Goal: Transaction & Acquisition: Purchase product/service

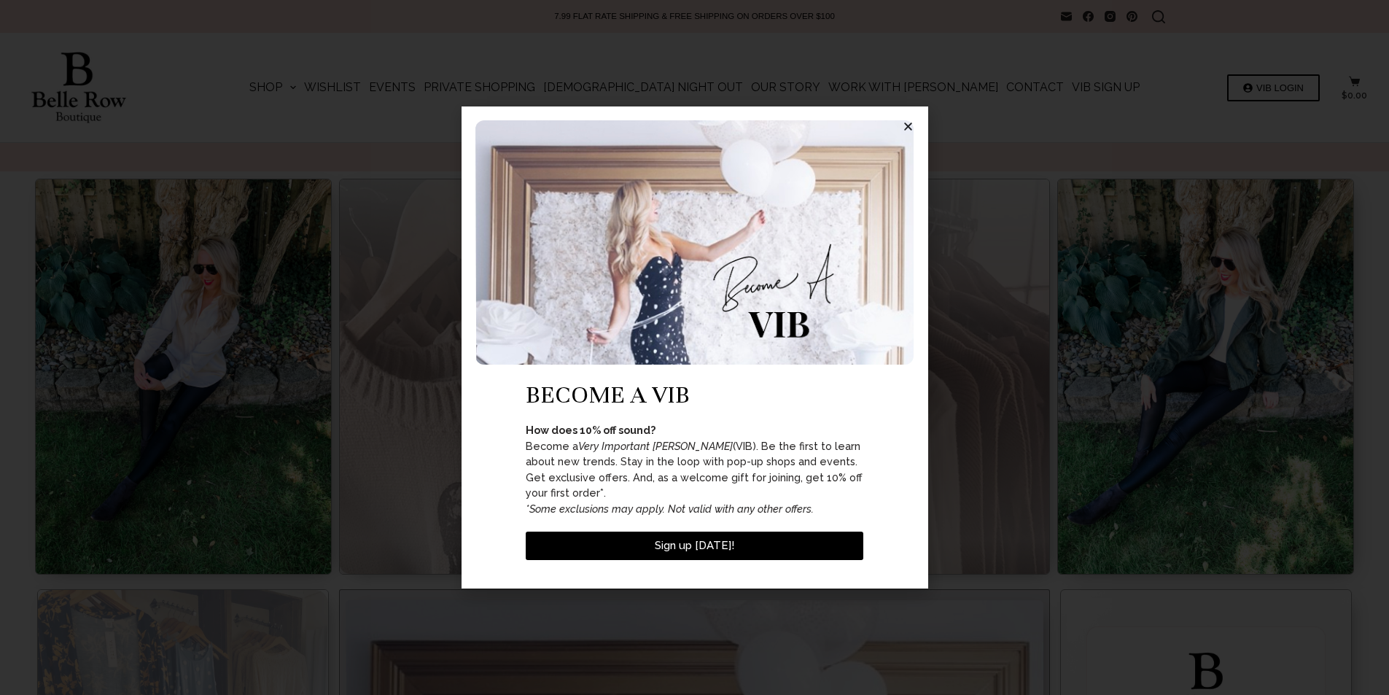
click at [905, 132] on icon "Close" at bounding box center [908, 126] width 11 height 11
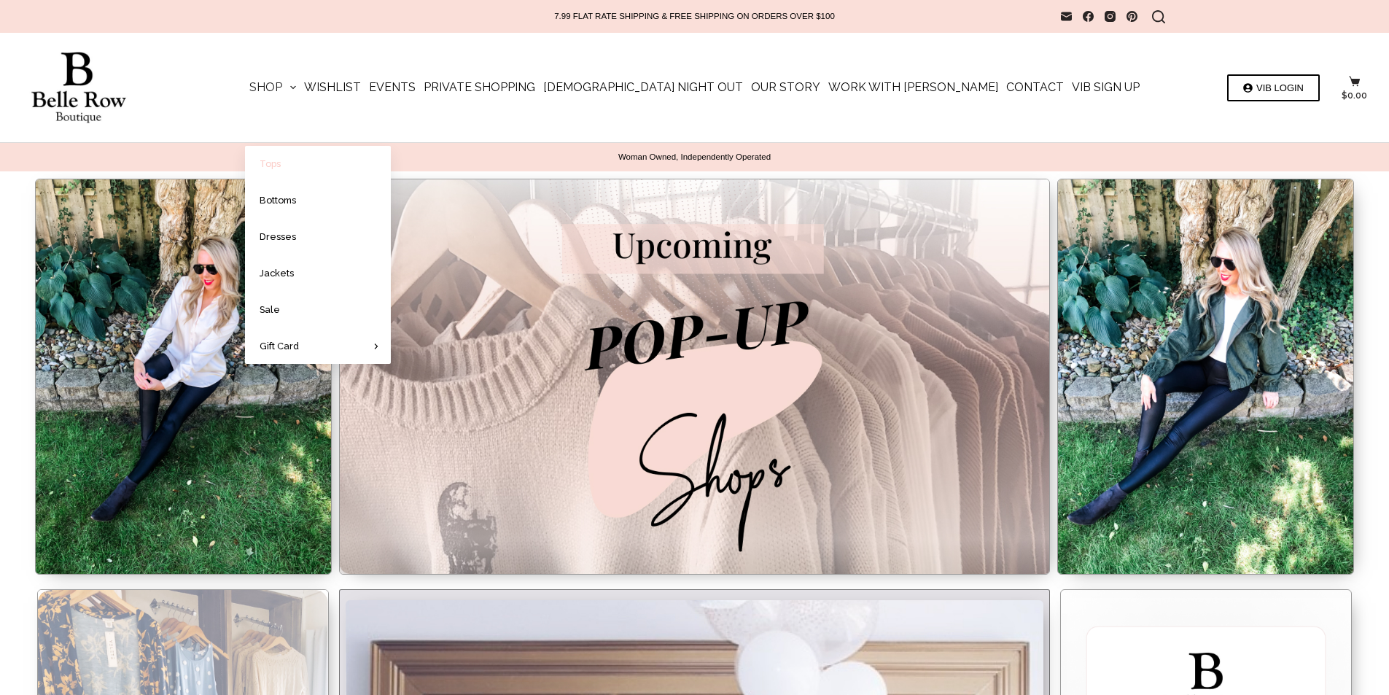
click at [350, 166] on link "Tops" at bounding box center [318, 164] width 146 height 36
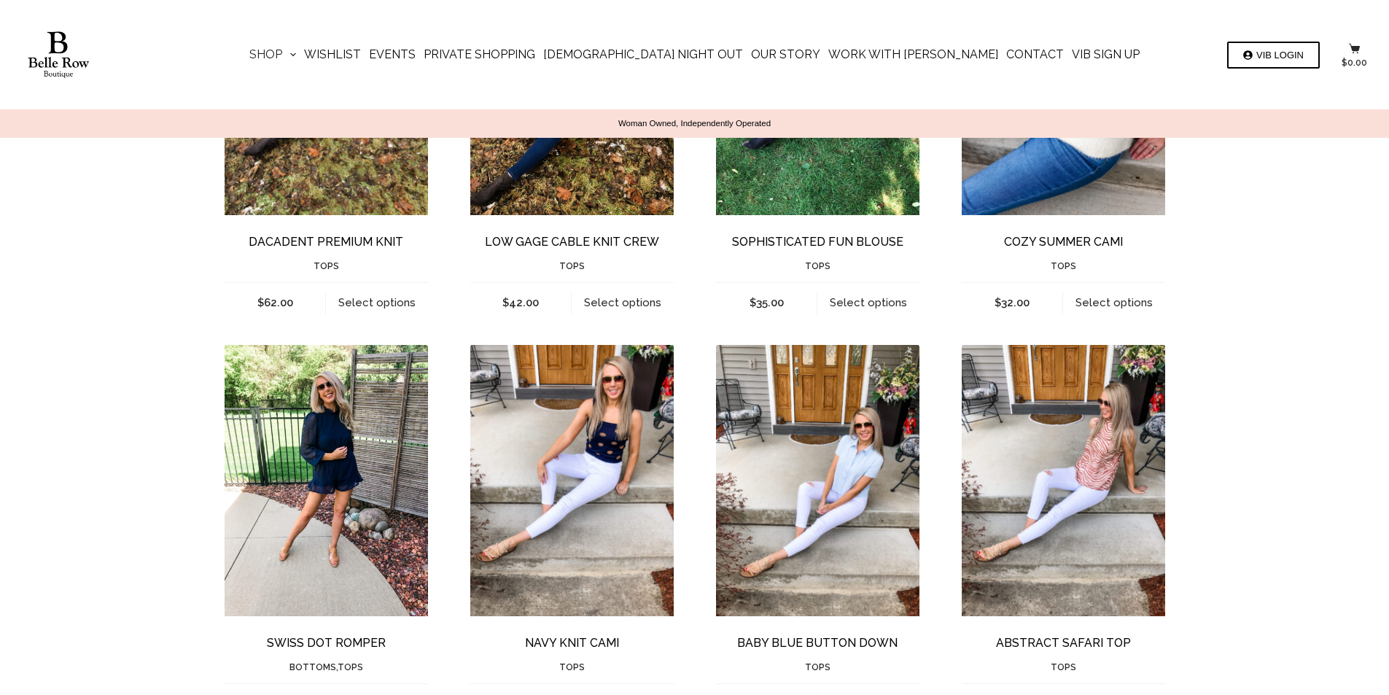
scroll to position [1605, 0]
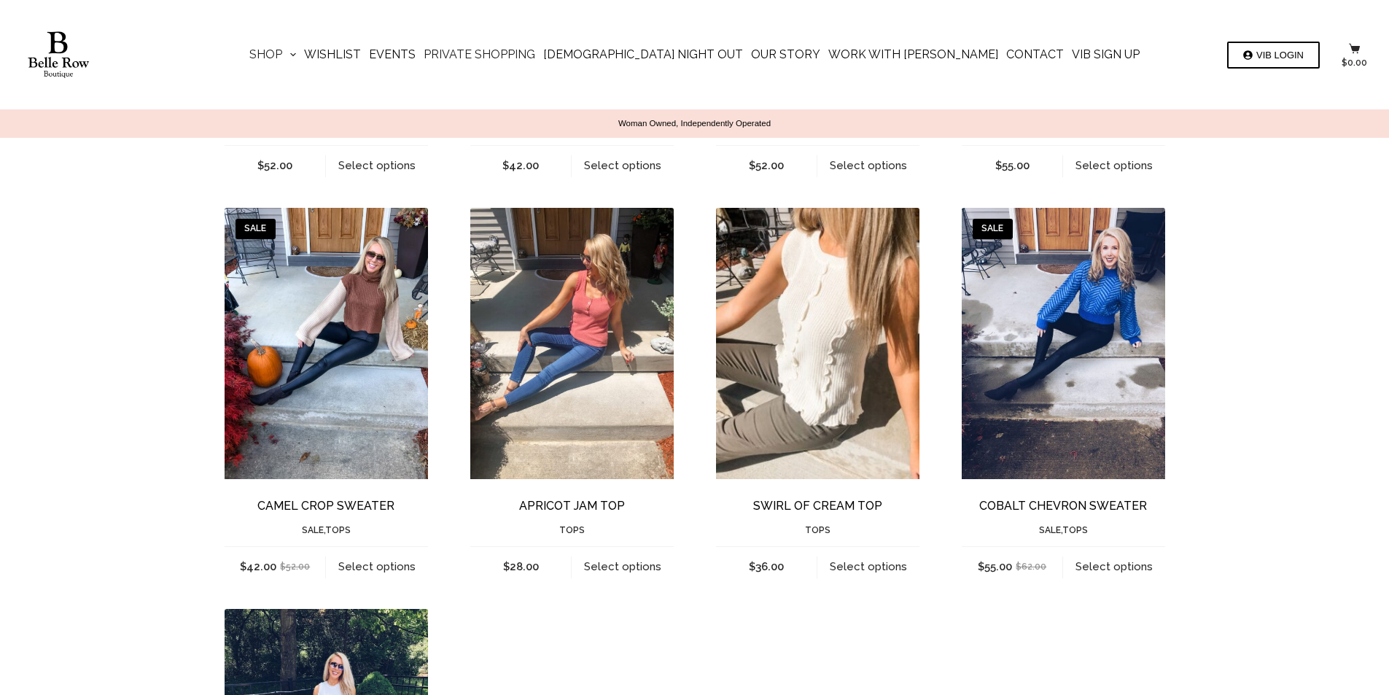
scroll to position [2990, 0]
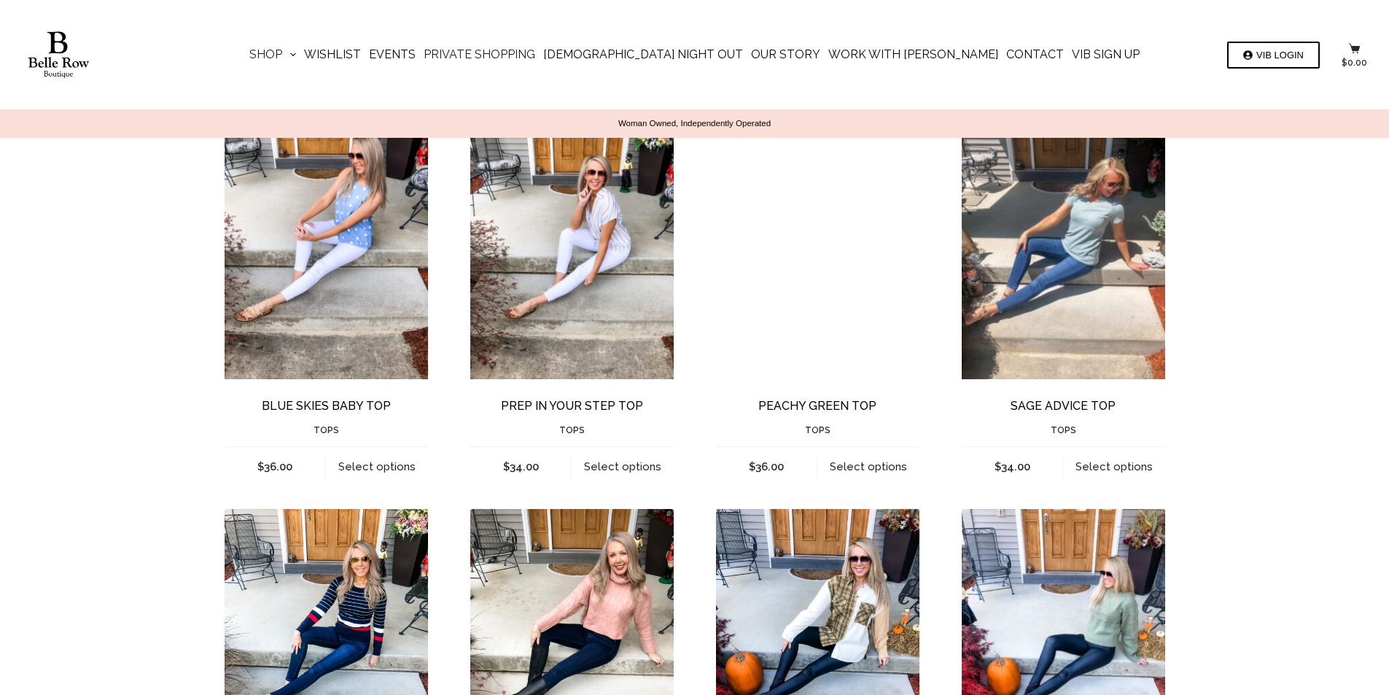
scroll to position [2222, 0]
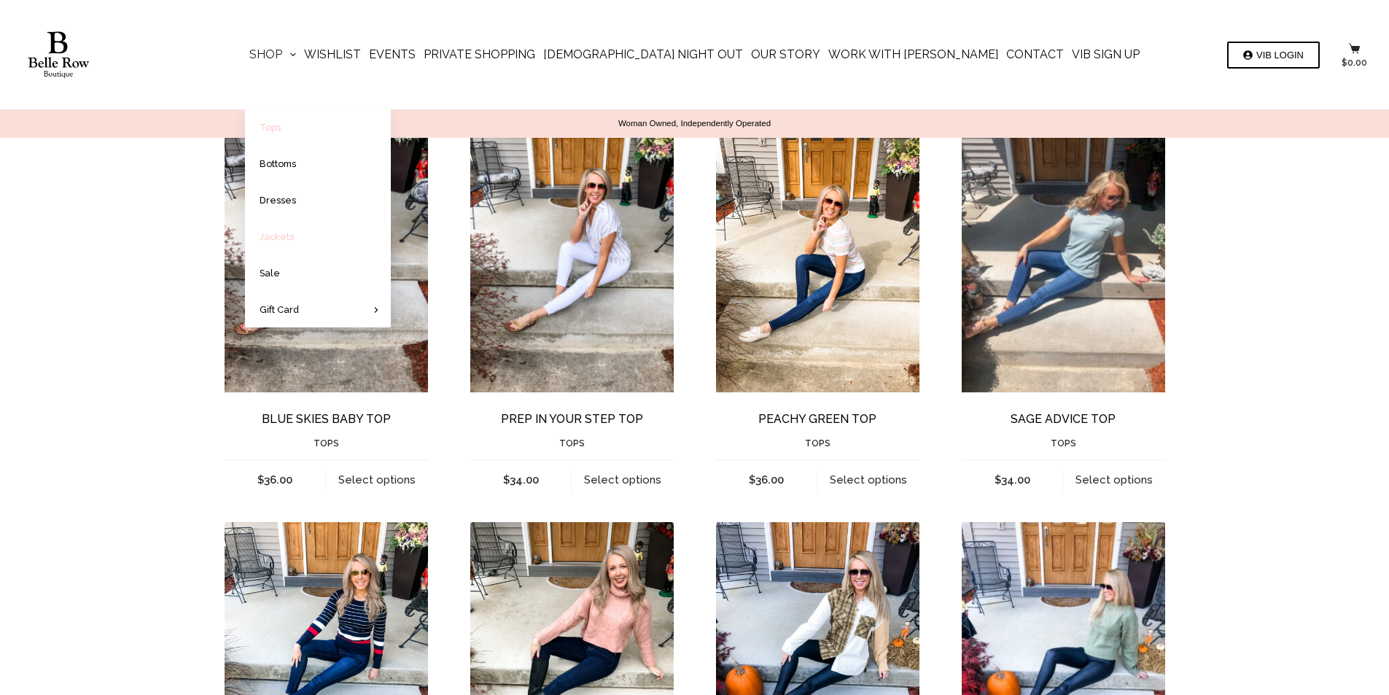
click at [357, 236] on link "Jackets" at bounding box center [318, 237] width 146 height 36
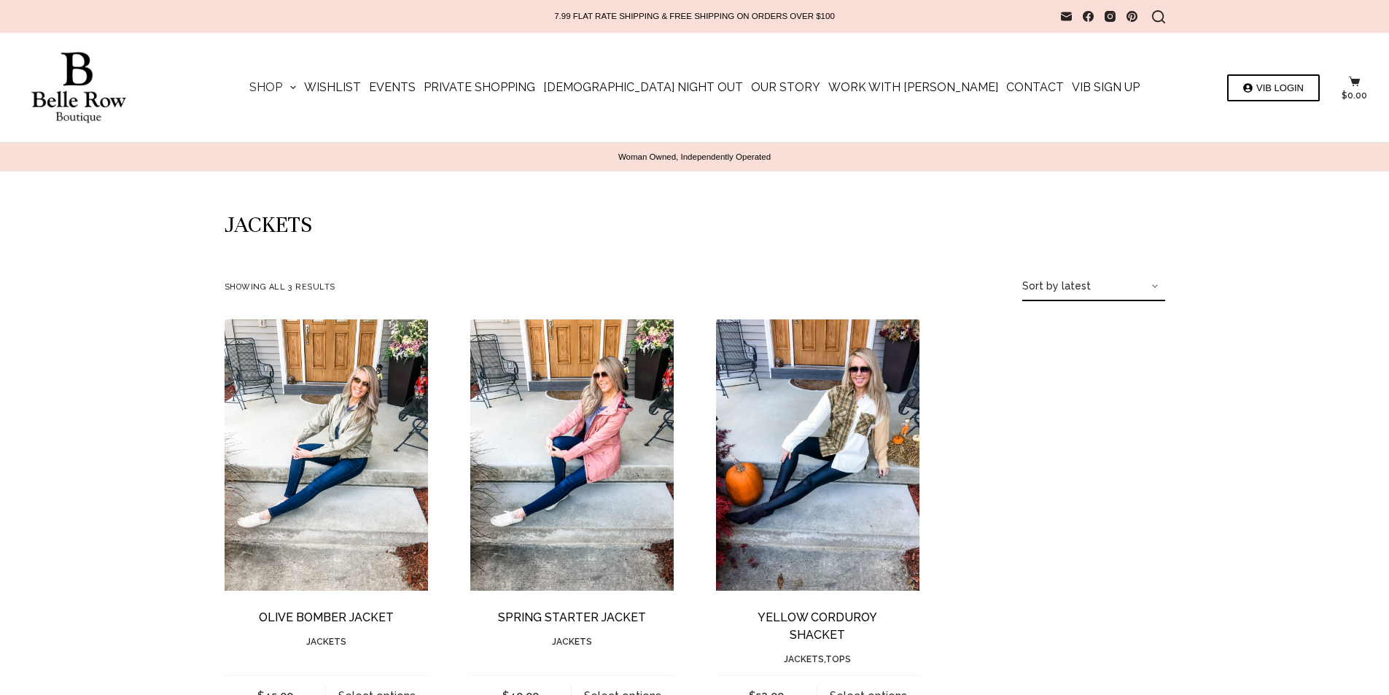
click at [597, 451] on img "Spring Starter Jacket" at bounding box center [571, 454] width 203 height 271
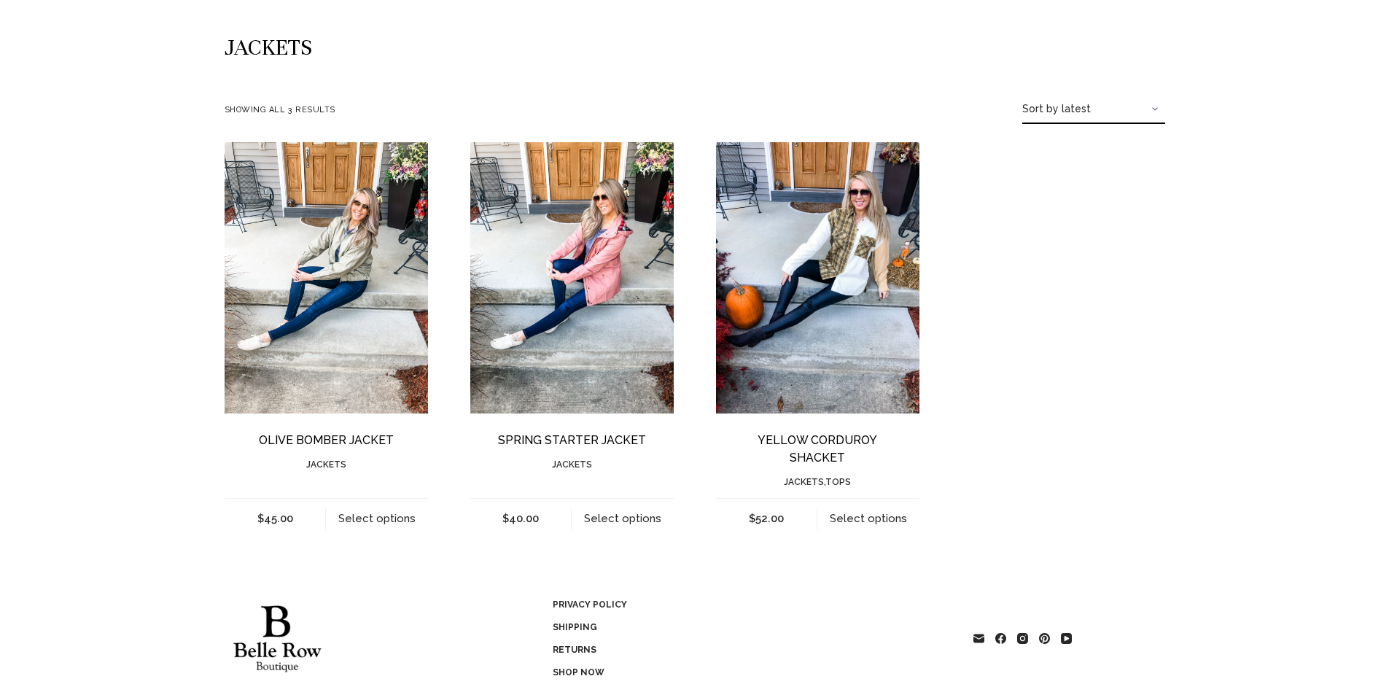
scroll to position [217, 0]
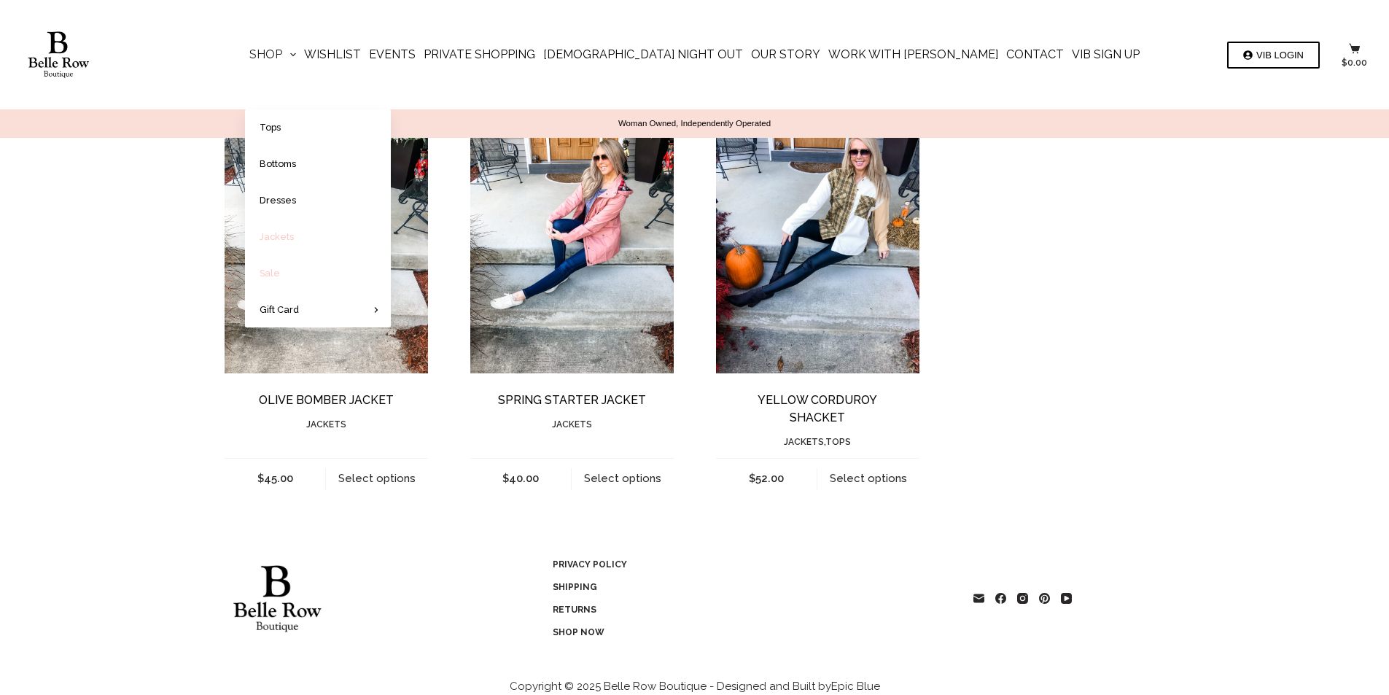
click at [351, 271] on link "Sale" at bounding box center [318, 273] width 146 height 36
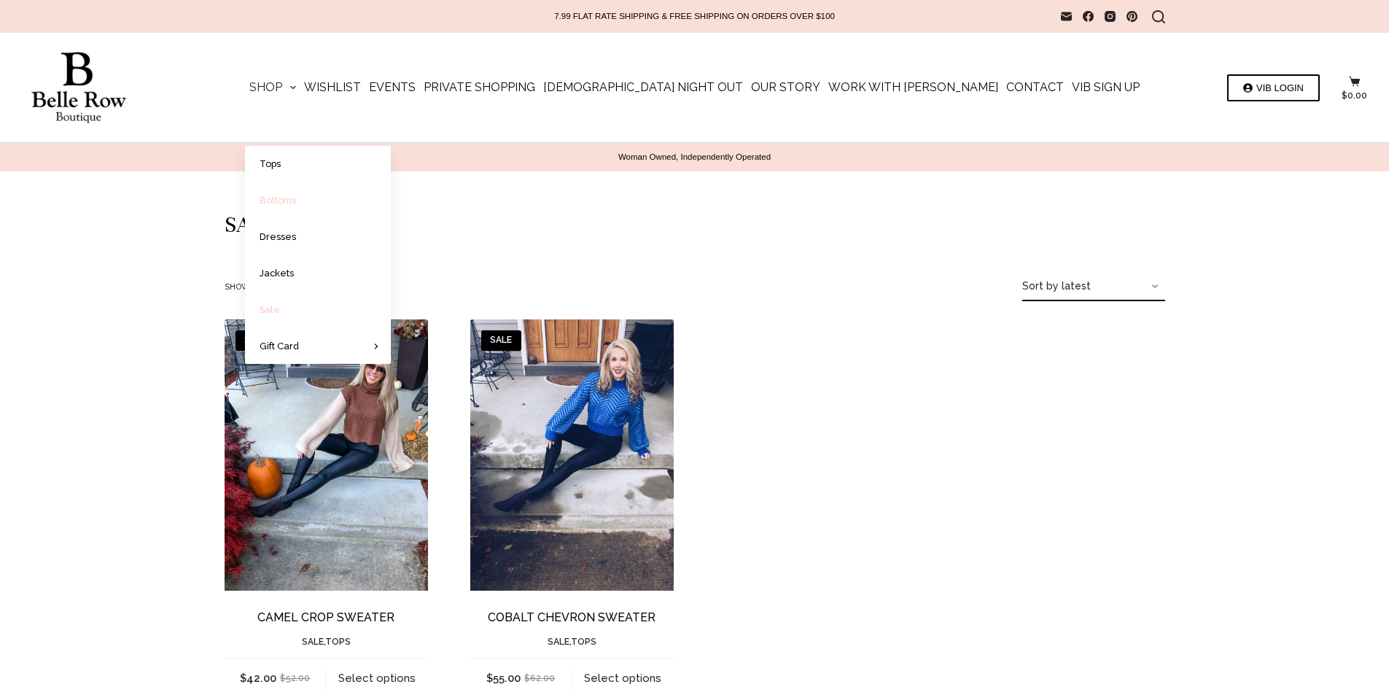
click at [347, 190] on link "Bottoms" at bounding box center [318, 200] width 146 height 36
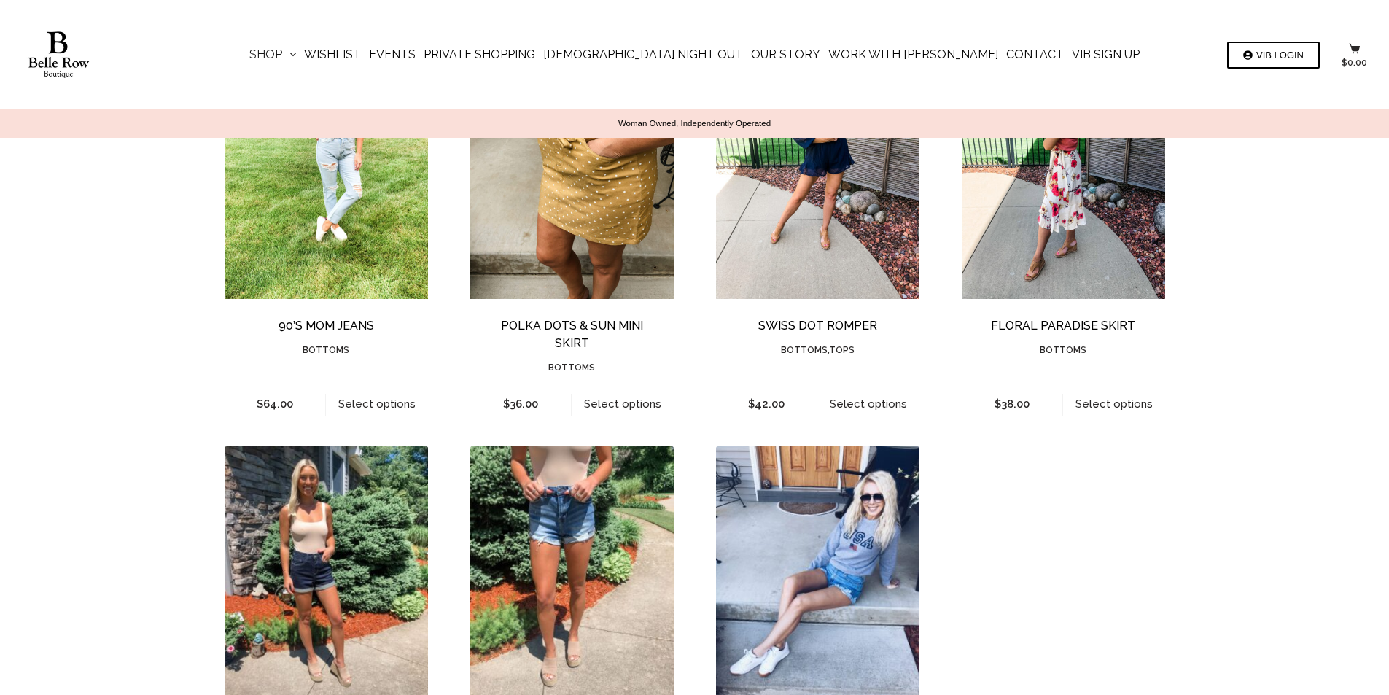
scroll to position [875, 0]
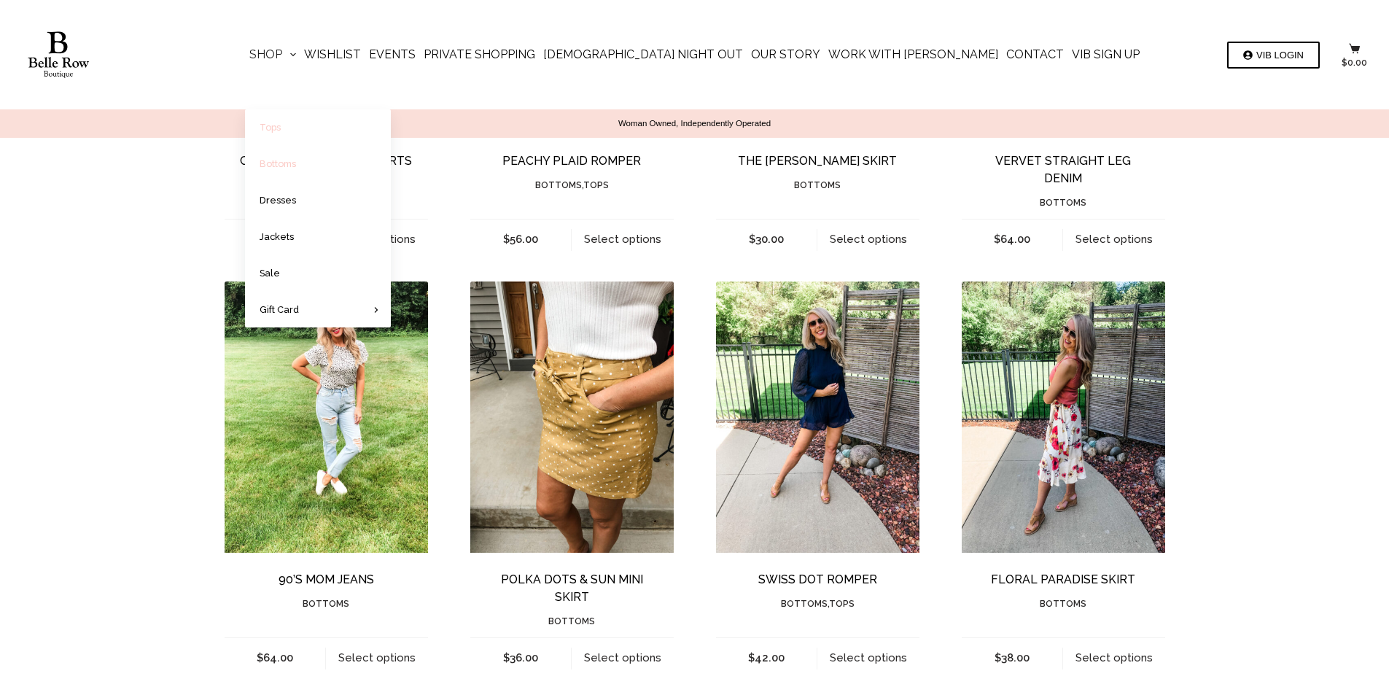
click at [373, 125] on link "Tops" at bounding box center [318, 127] width 146 height 36
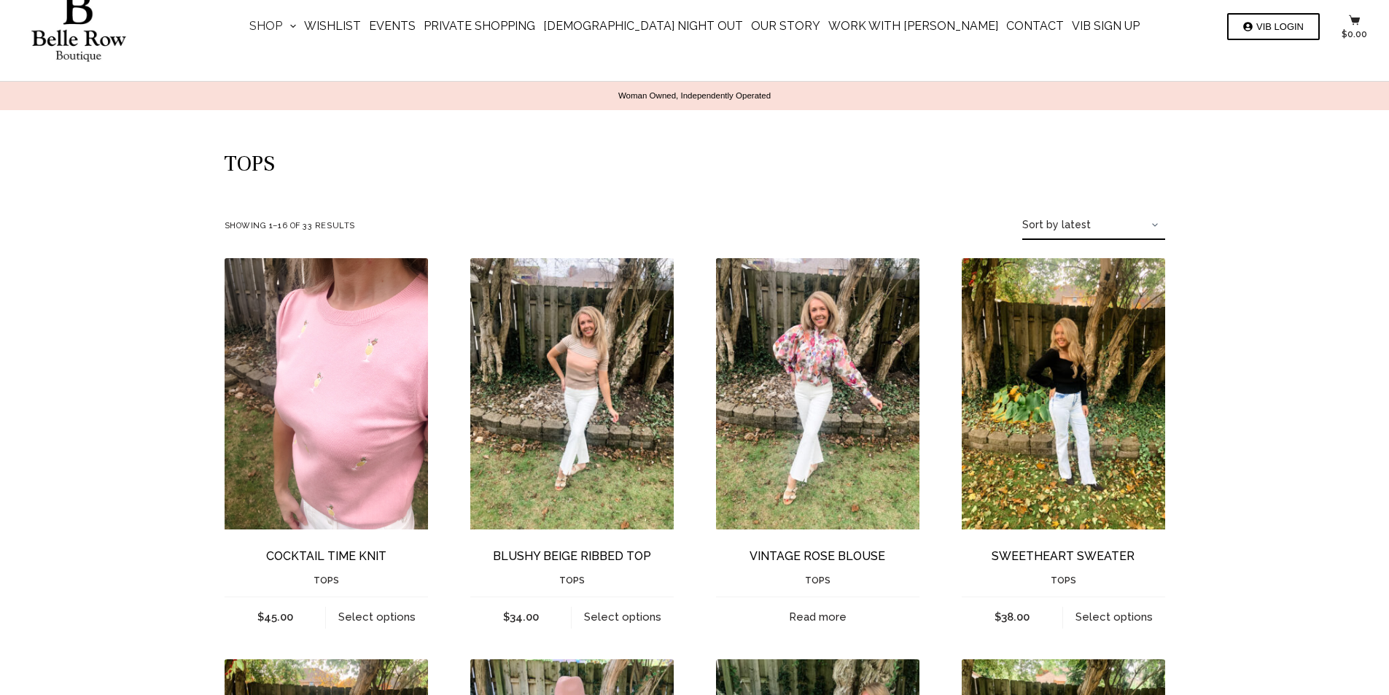
scroll to position [146, 0]
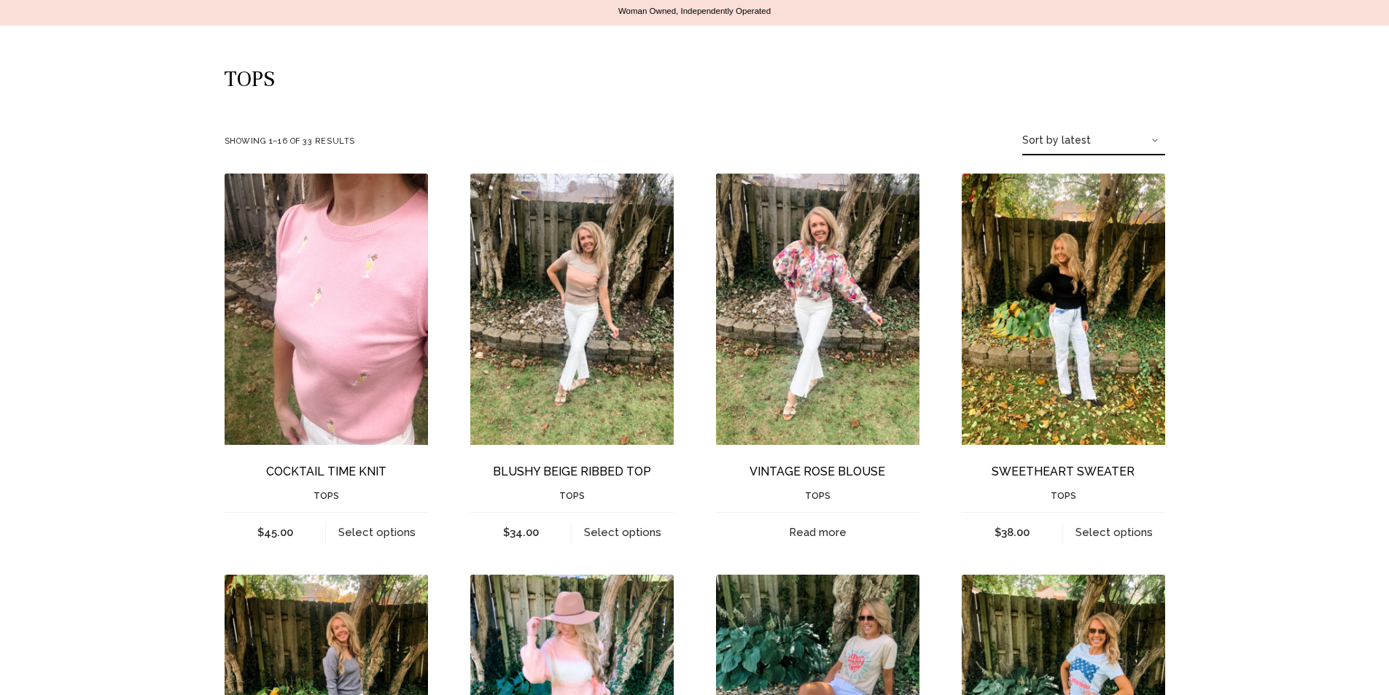
click at [831, 272] on img "Vintage Rose Blouse" at bounding box center [817, 309] width 203 height 271
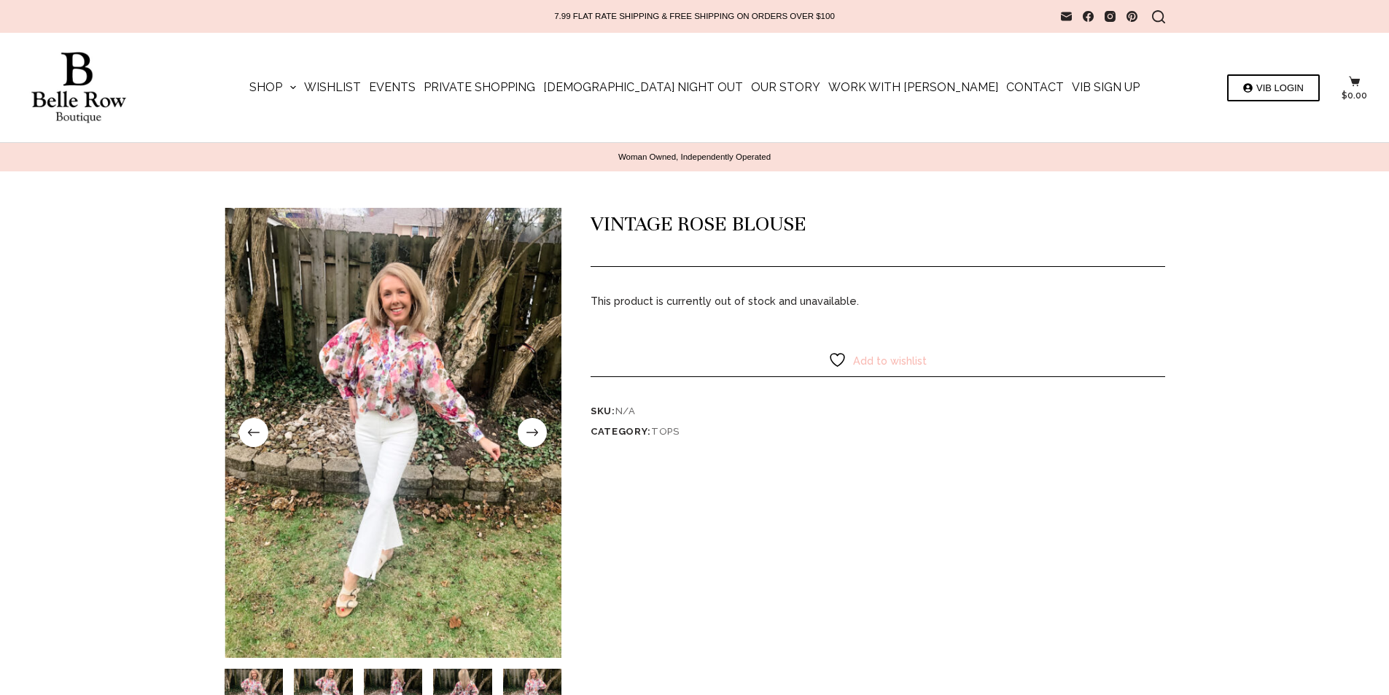
click at [391, 376] on img at bounding box center [394, 433] width 338 height 450
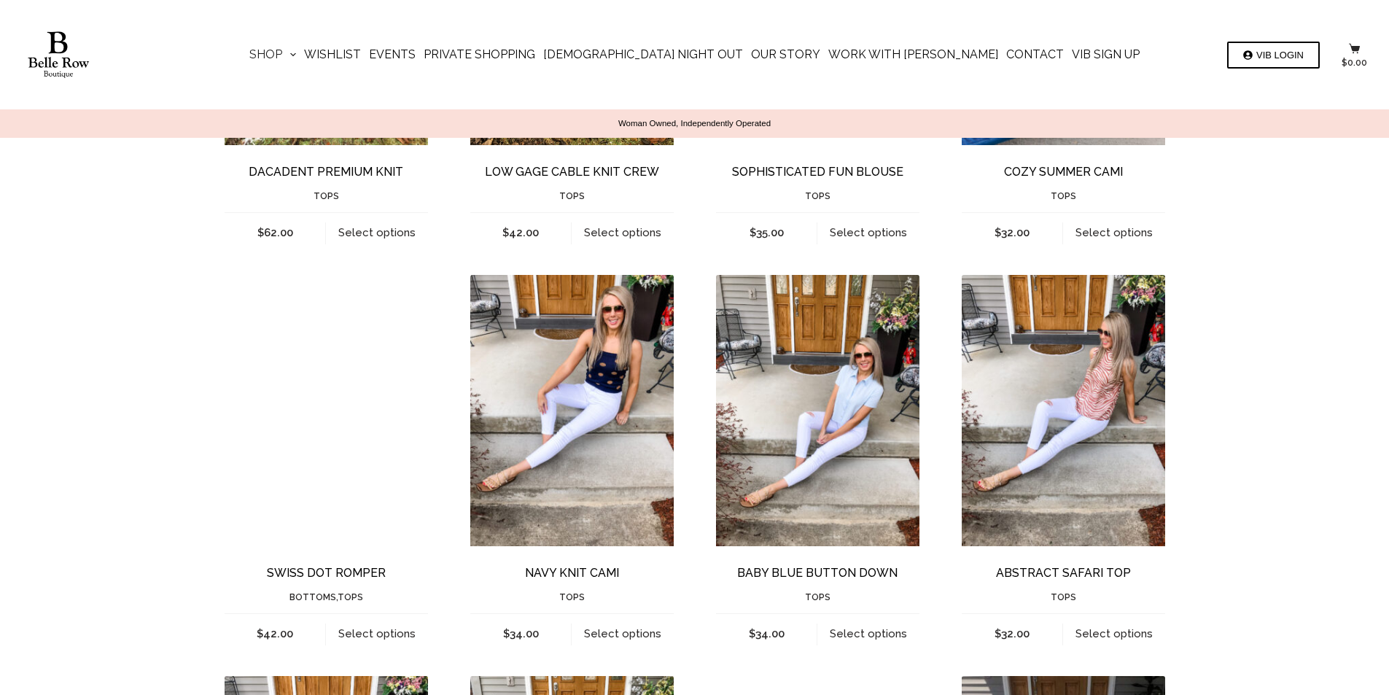
scroll to position [1678, 0]
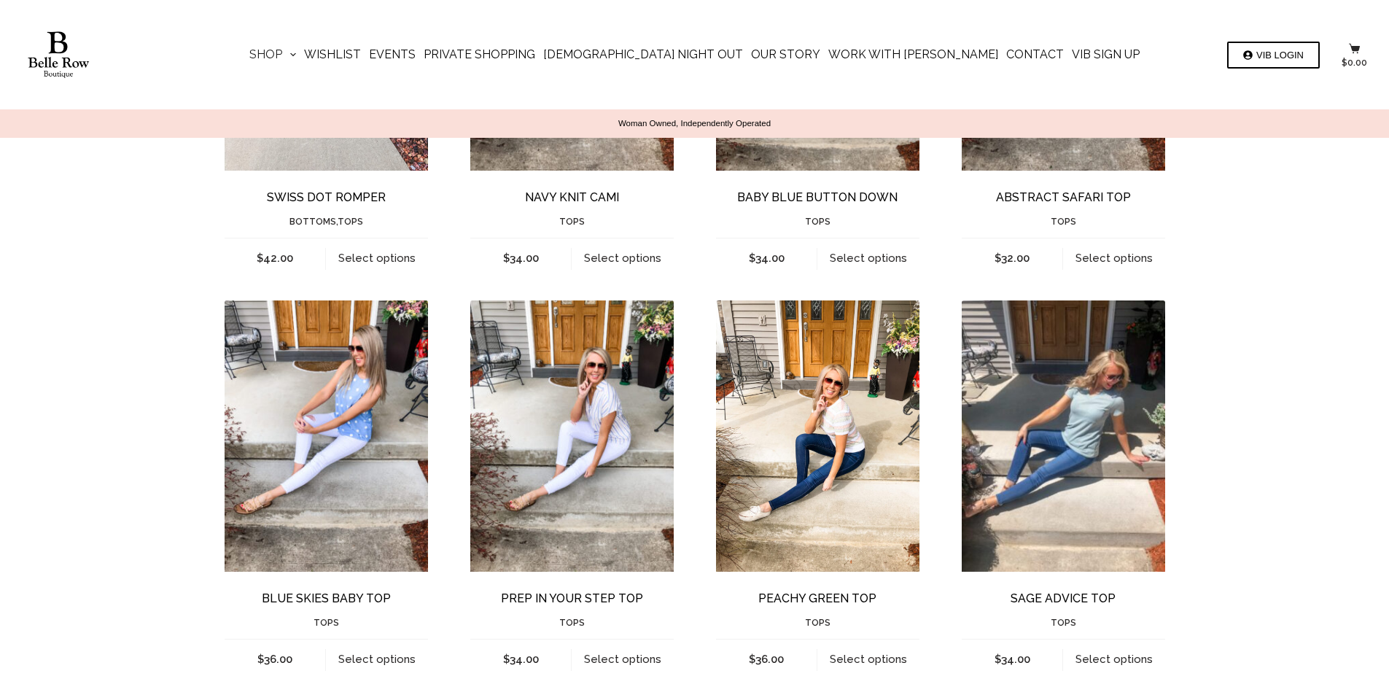
scroll to position [2480, 0]
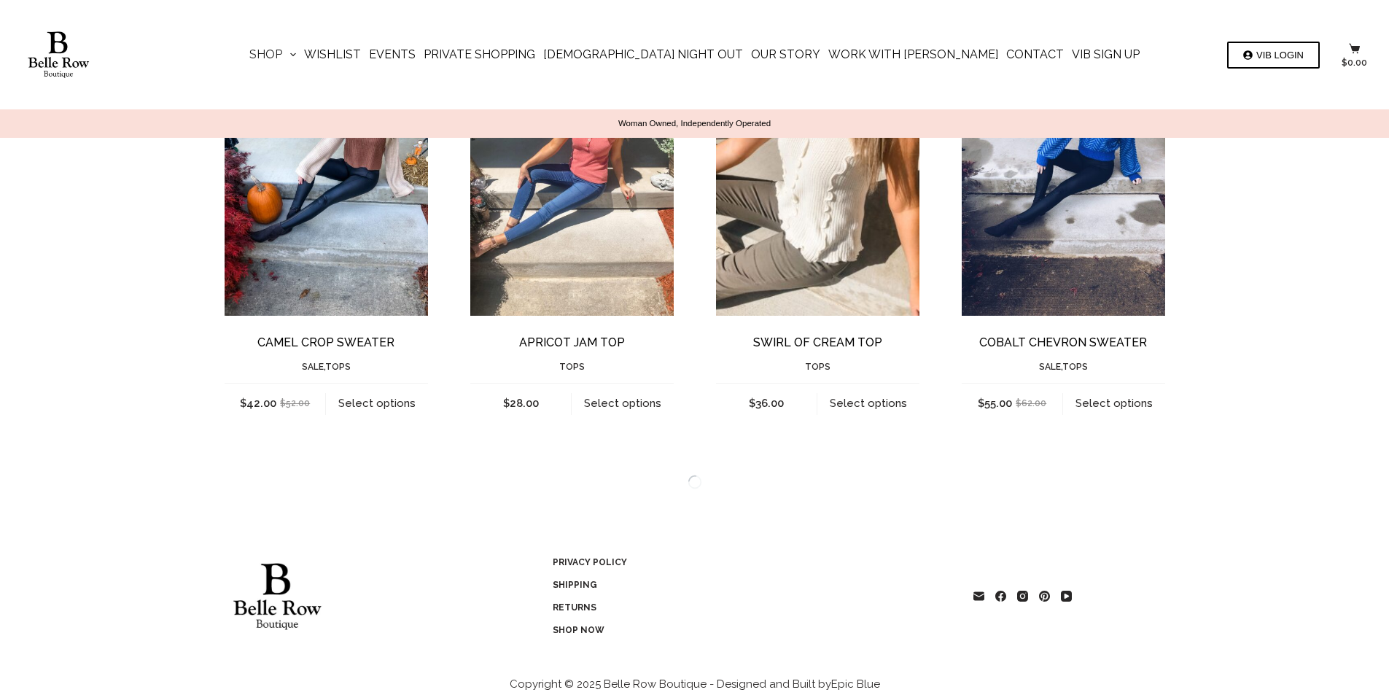
scroll to position [1511, 0]
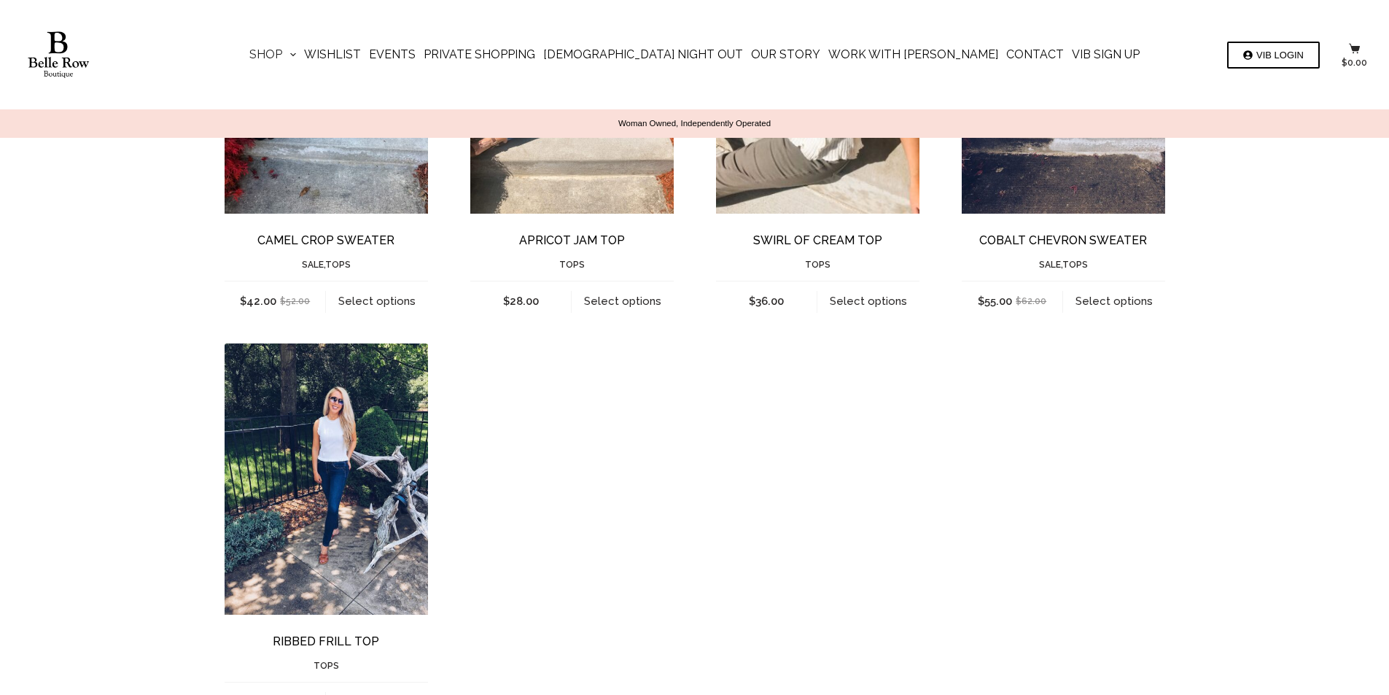
scroll to position [1605, 0]
